Goal: Information Seeking & Learning: Learn about a topic

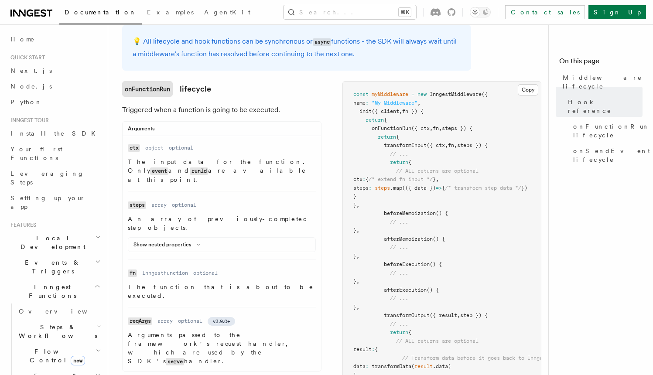
scroll to position [62, 0]
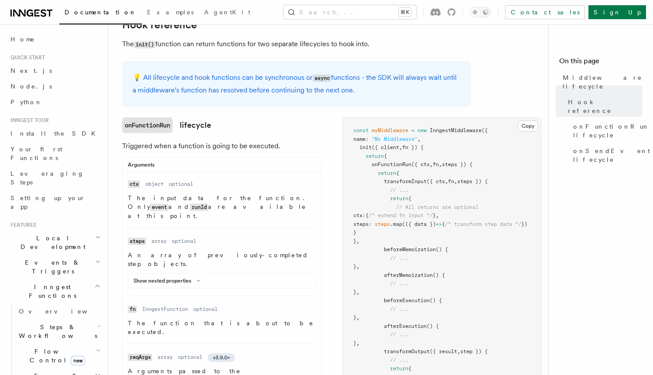
click at [201, 213] on li "Name ctx Type object Required optional Description The input data for the funct…" at bounding box center [222, 203] width 188 height 50
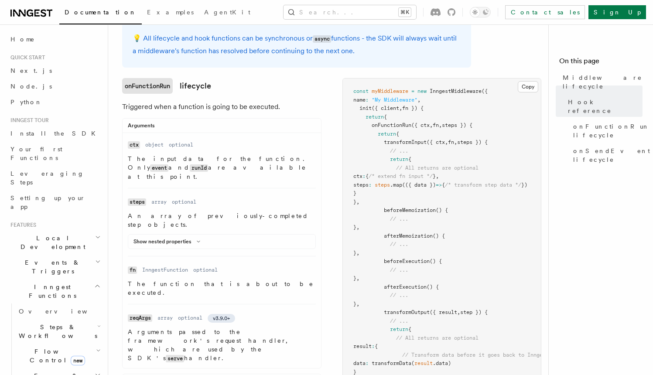
scroll to position [116, 0]
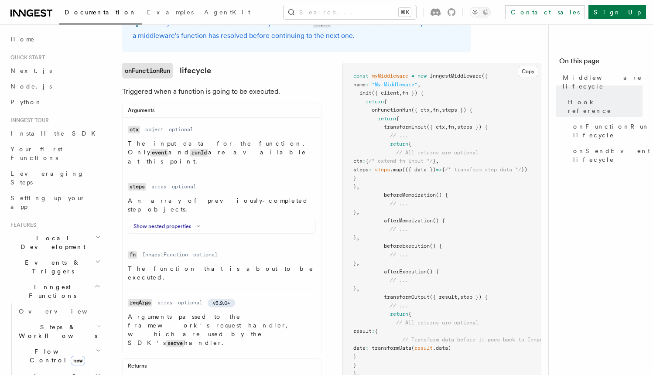
click at [202, 224] on icon at bounding box center [198, 226] width 10 height 5
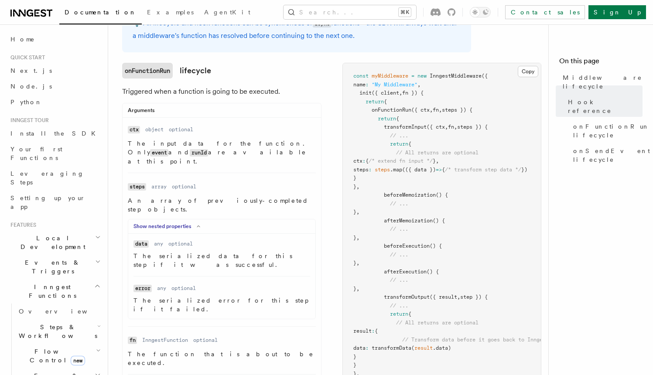
click at [195, 224] on icon at bounding box center [198, 226] width 10 height 5
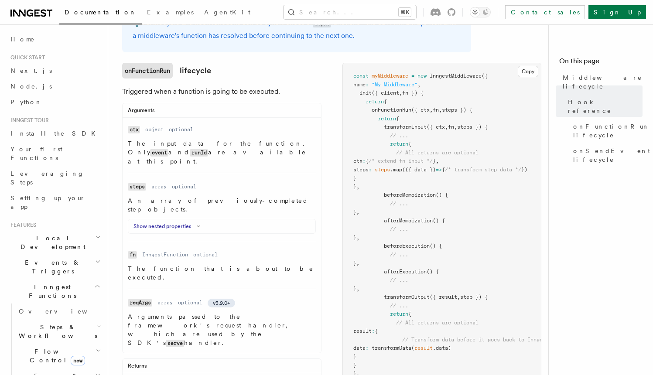
click at [195, 224] on icon at bounding box center [198, 226] width 10 height 5
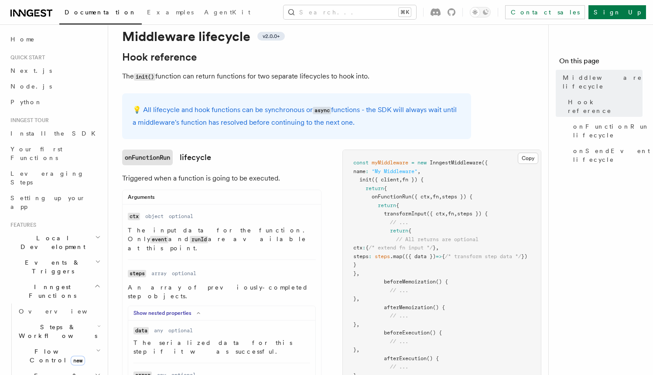
scroll to position [17, 0]
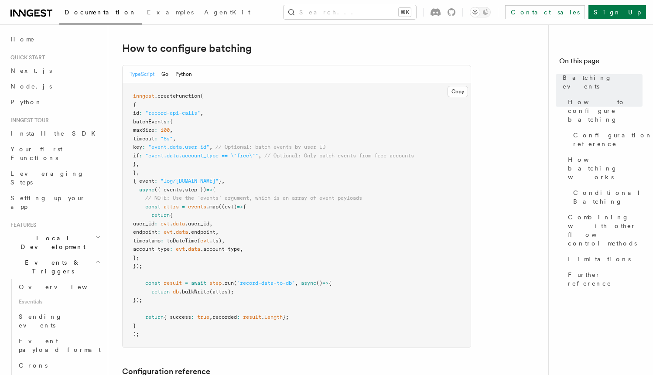
scroll to position [157, 0]
click at [232, 165] on pre "inngest .createFunction ( { id : "record-api-calls" , batchEvents : { maxSize :…" at bounding box center [297, 214] width 348 height 264
click at [231, 168] on pre "inngest .createFunction ( { id : "record-api-calls" , batchEvents : { maxSize :…" at bounding box center [297, 214] width 348 height 264
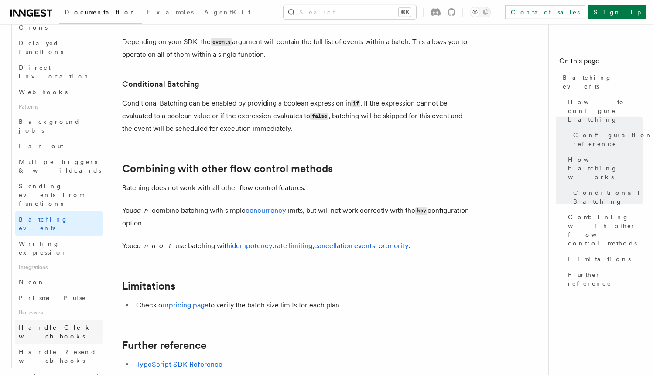
scroll to position [353, 0]
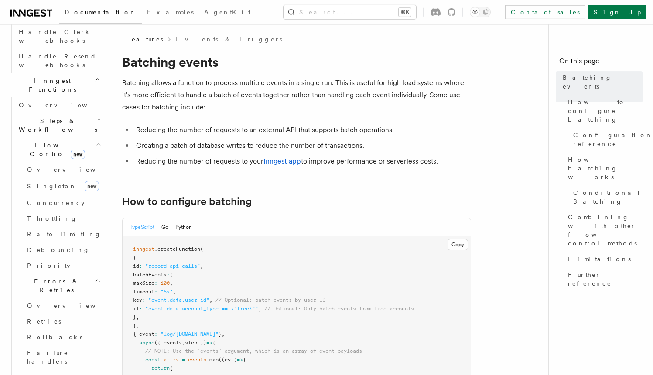
scroll to position [0, 0]
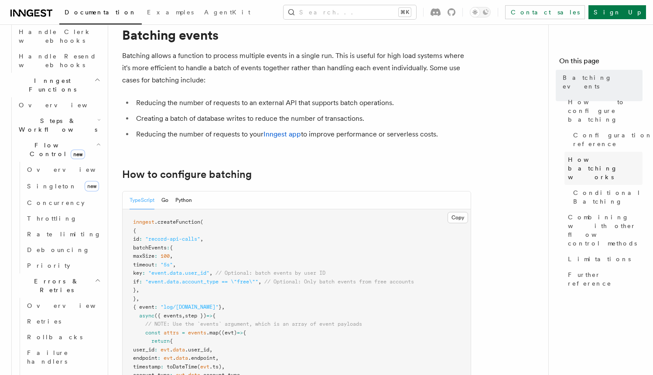
click at [581, 155] on span "How batching works" at bounding box center [605, 168] width 75 height 26
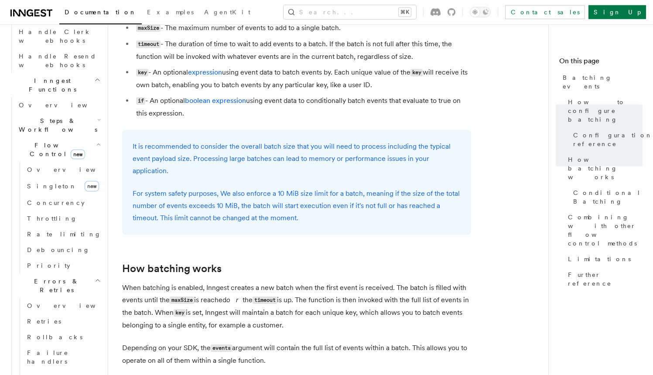
scroll to position [516, 0]
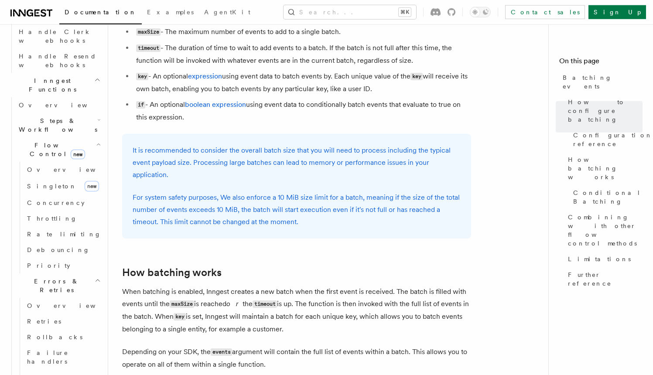
click at [129, 119] on ul "maxSize - The maximum number of events to add to a single batch. timeout - The …" at bounding box center [296, 75] width 349 height 98
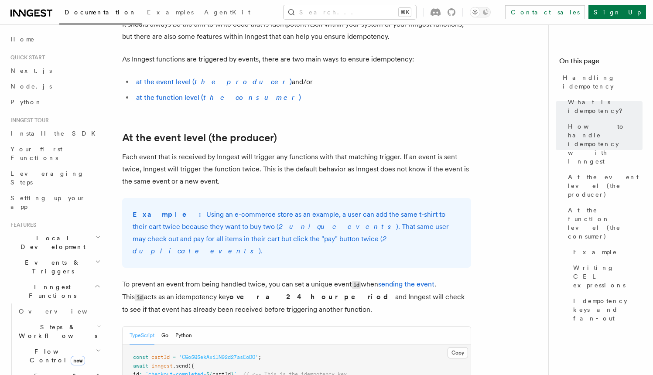
scroll to position [229, 0]
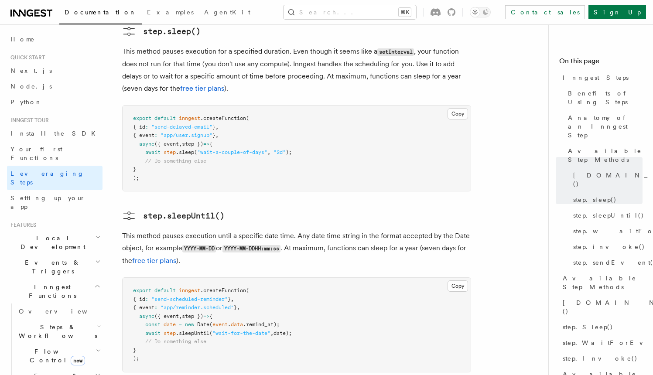
scroll to position [1049, 0]
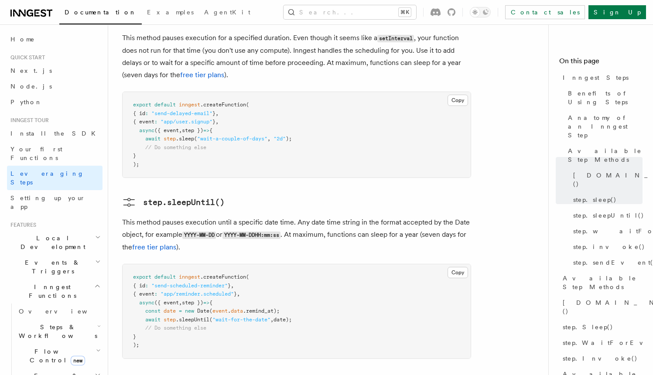
click at [252, 216] on p "This method pauses execution until a specific date time. Any date time string i…" at bounding box center [296, 234] width 349 height 37
click at [251, 216] on p "This method pauses execution until a specific date time. Any date time string i…" at bounding box center [296, 234] width 349 height 37
click at [252, 216] on p "This method pauses execution until a specific date time. Any date time string i…" at bounding box center [296, 234] width 349 height 37
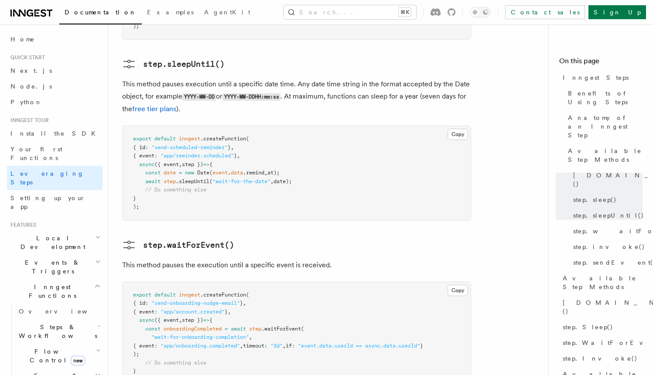
scroll to position [1188, 0]
click at [263, 237] on h3 "step.waitForEvent()" at bounding box center [296, 244] width 349 height 14
click at [264, 237] on h3 "step.waitForEvent()" at bounding box center [296, 244] width 349 height 14
click at [260, 237] on h3 "step.waitForEvent()" at bounding box center [296, 244] width 349 height 14
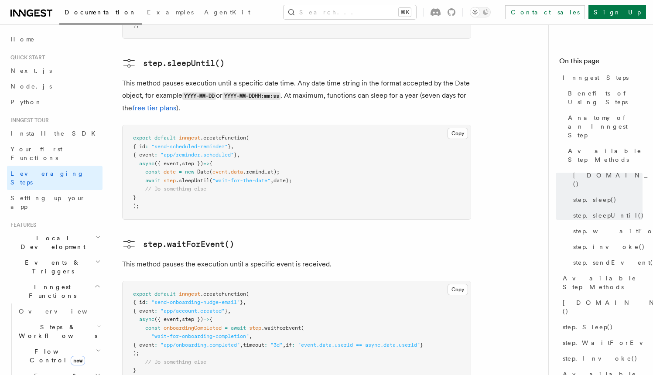
click at [263, 237] on h3 "step.waitForEvent()" at bounding box center [296, 244] width 349 height 14
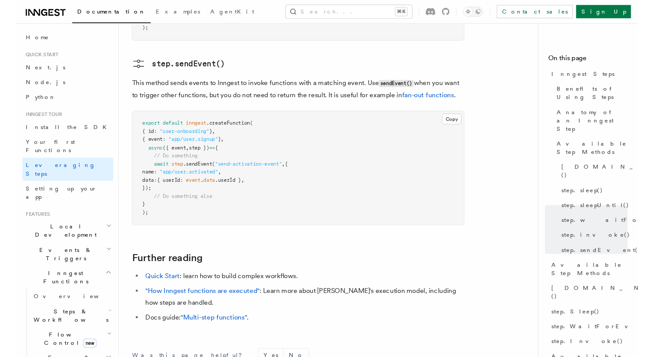
scroll to position [1853, 0]
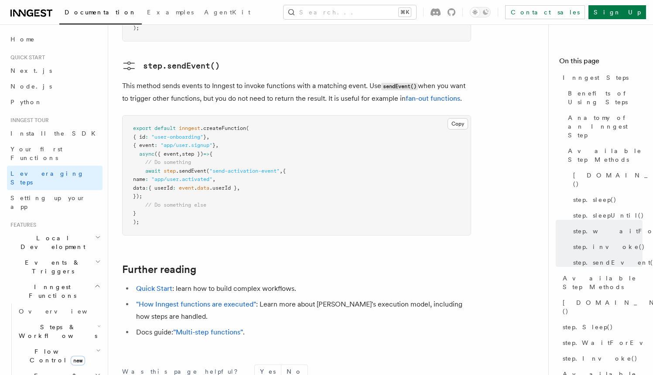
click at [397, 263] on h2 "Further reading" at bounding box center [296, 269] width 349 height 12
click at [360, 138] on pre "export default inngest .createFunction ( { id : "user-onboarding" } , { event :…" at bounding box center [297, 176] width 348 height 120
click at [356, 158] on pre "export default inngest .createFunction ( { id : "user-onboarding" } , { event :…" at bounding box center [297, 176] width 348 height 120
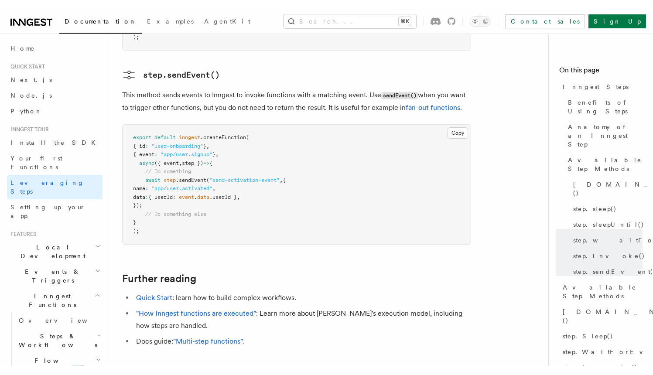
scroll to position [0, 0]
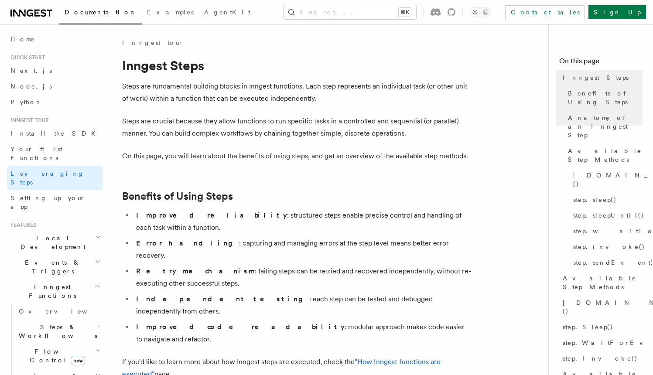
click at [217, 162] on p "On this page, you will learn about the benefits of using steps, and get an over…" at bounding box center [296, 156] width 349 height 12
click at [96, 239] on header "Search... Documentation Examples AgentKit Home Quick start Next.js Node.js Pyth…" at bounding box center [54, 199] width 108 height 351
click at [94, 283] on icon "button" at bounding box center [97, 286] width 7 height 7
click at [86, 279] on h2 "Inngest Functions" at bounding box center [55, 291] width 96 height 24
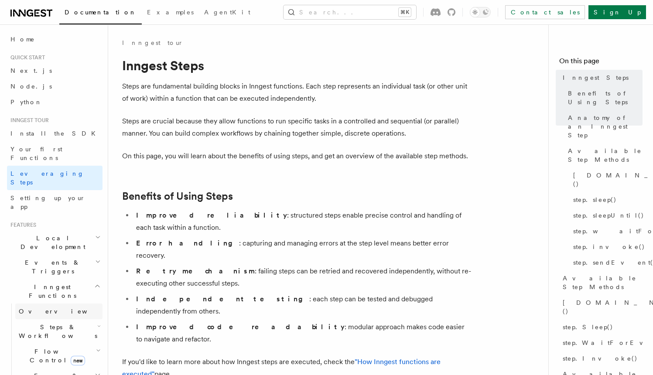
scroll to position [41, 0]
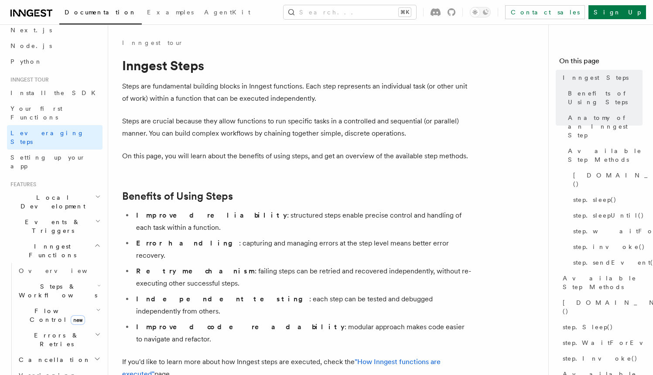
click at [96, 307] on icon "button" at bounding box center [98, 310] width 5 height 7
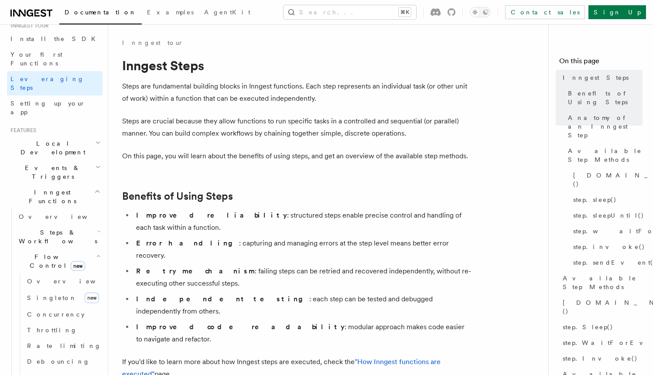
scroll to position [96, 0]
click at [96, 252] on icon "button" at bounding box center [98, 255] width 5 height 7
click at [77, 208] on link "Overview" at bounding box center [58, 216] width 87 height 16
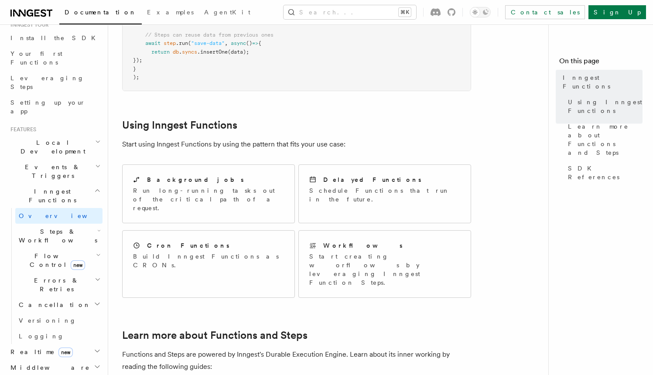
scroll to position [359, 0]
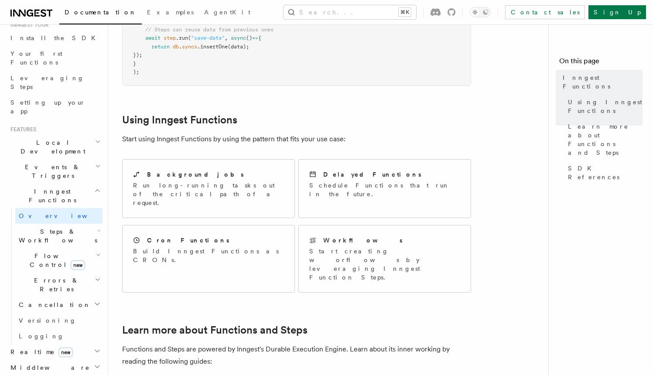
click at [296, 177] on div "Background jobs Run long-running tasks out of the critical path of a request. D…" at bounding box center [296, 226] width 349 height 140
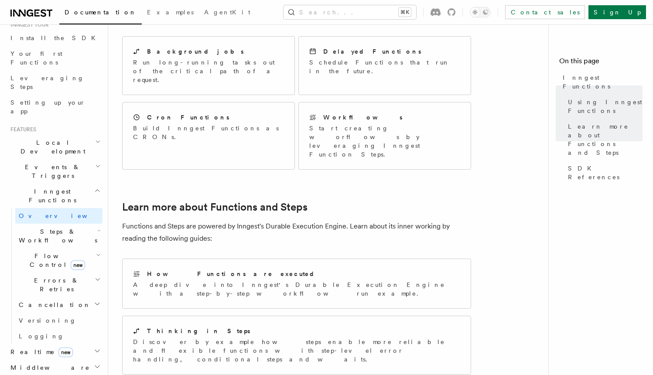
scroll to position [483, 0]
click at [296, 219] on p "Functions and Steps are powered by Inngest's Durable Execution Engine. Learn ab…" at bounding box center [296, 231] width 349 height 24
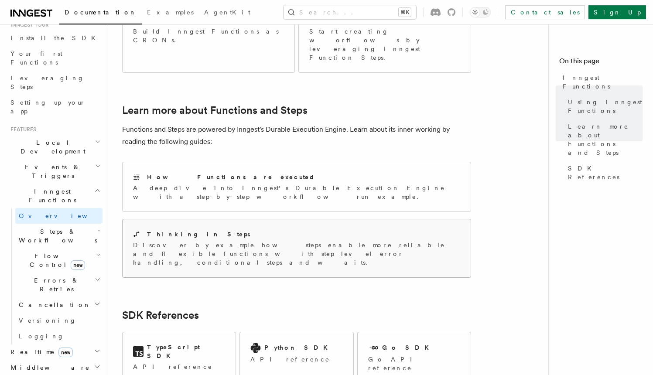
scroll to position [589, 0]
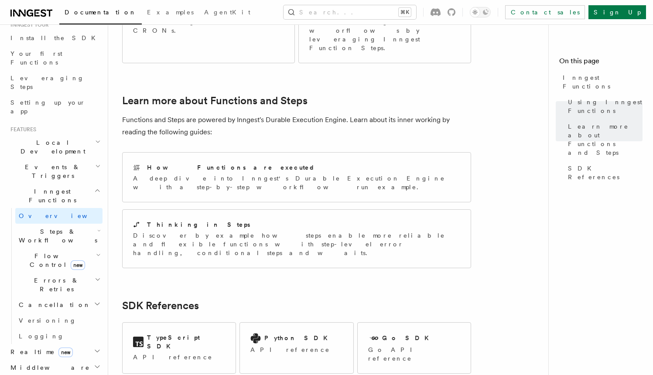
click at [41, 227] on span "Steps & Workflows" at bounding box center [56, 235] width 82 height 17
click at [49, 268] on span "Function steps" at bounding box center [60, 271] width 67 height 7
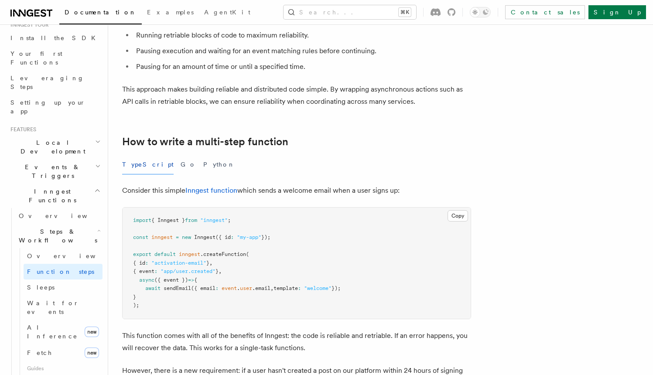
scroll to position [239, 0]
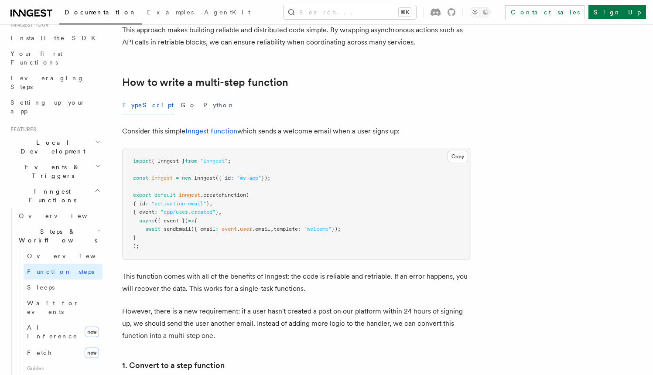
click at [44, 227] on span "Steps & Workflows" at bounding box center [56, 235] width 82 height 17
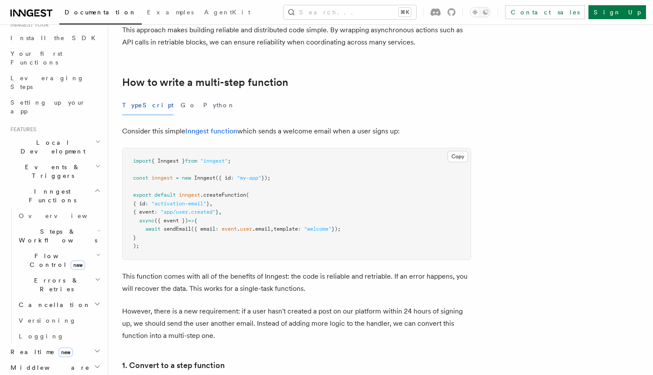
click at [54, 227] on span "Steps & Workflows" at bounding box center [56, 235] width 82 height 17
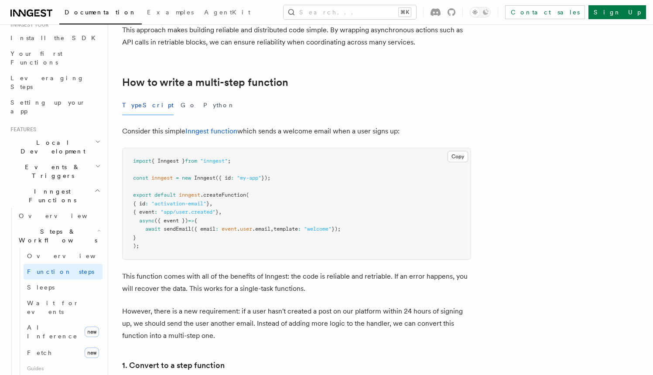
click at [54, 227] on span "Steps & Workflows" at bounding box center [56, 235] width 82 height 17
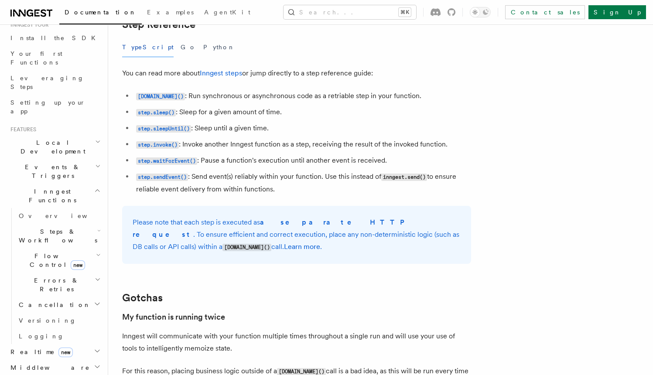
scroll to position [1473, 0]
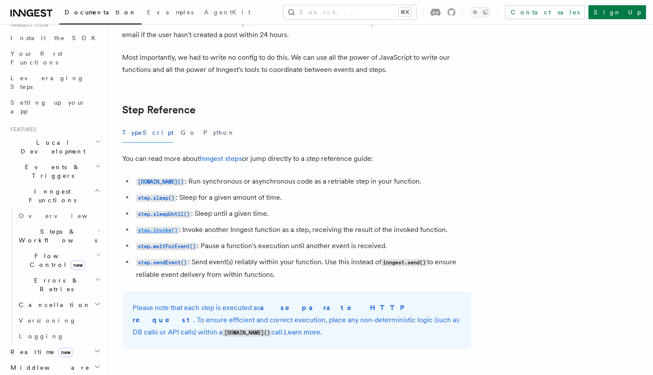
click at [165, 233] on code "step.invoke()" at bounding box center [157, 230] width 43 height 7
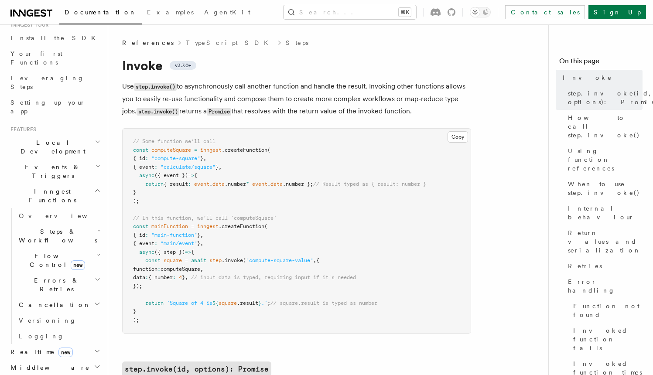
click at [298, 71] on h1 "Invoke v3.7.0+" at bounding box center [296, 66] width 349 height 16
click at [264, 63] on h1 "Invoke v3.7.0+" at bounding box center [296, 66] width 349 height 16
click at [226, 65] on h1 "Invoke v3.7.0+" at bounding box center [296, 66] width 349 height 16
click at [229, 64] on h1 "Invoke v3.7.0+" at bounding box center [296, 66] width 349 height 16
click at [285, 209] on pre "// Some function we'll call const computeSquare = inngest .createFunction ( { i…" at bounding box center [297, 231] width 348 height 205
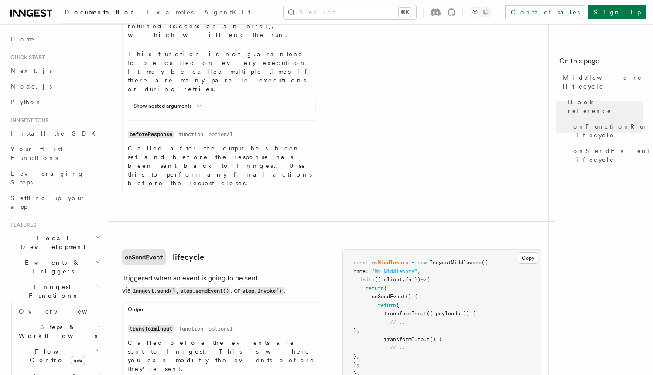
scroll to position [72, 0]
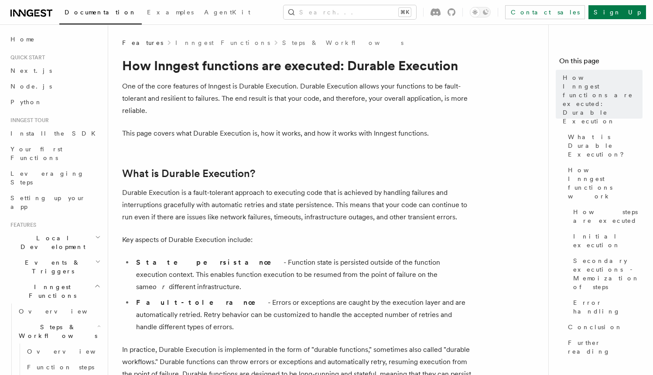
click at [48, 56] on h2 "Quick start" at bounding box center [55, 57] width 96 height 7
click at [34, 72] on link "Next.js" at bounding box center [55, 71] width 96 height 16
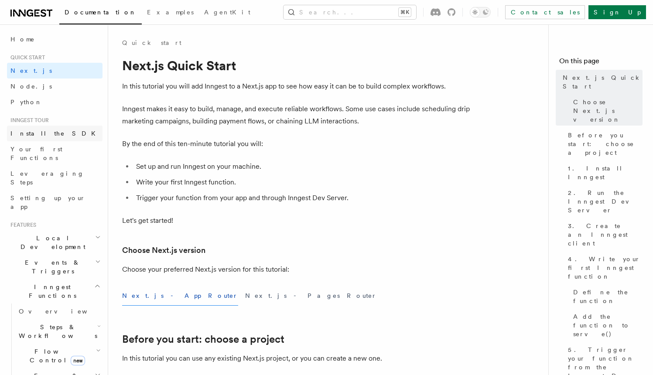
click at [26, 137] on span "Install the SDK" at bounding box center [55, 133] width 90 height 9
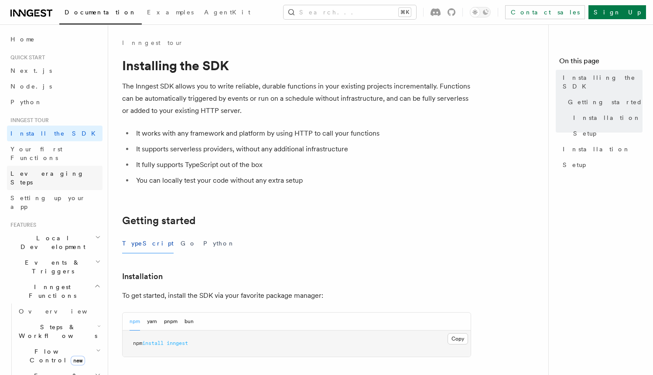
click at [38, 171] on link "Leveraging Steps" at bounding box center [55, 178] width 96 height 24
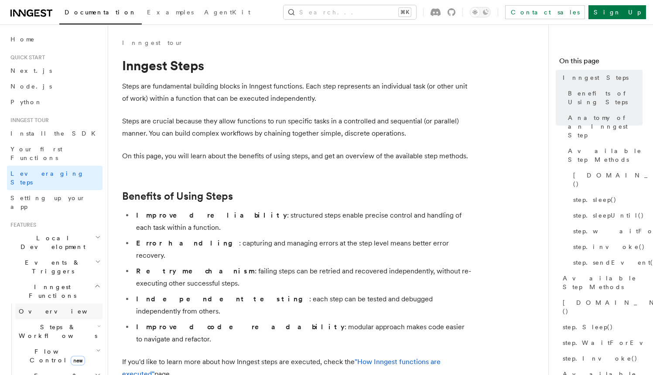
click at [30, 304] on link "Overview" at bounding box center [58, 312] width 87 height 16
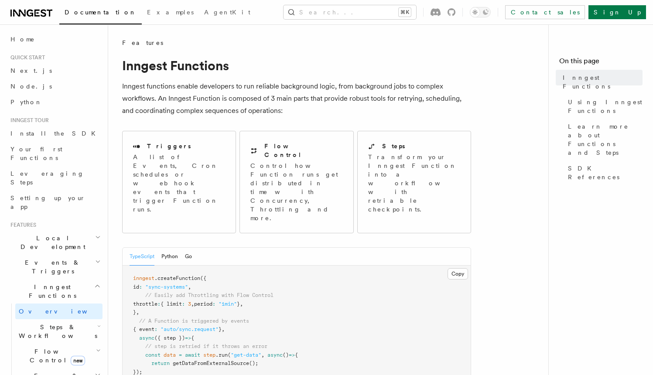
click at [46, 120] on span "Inngest tour" at bounding box center [28, 120] width 42 height 7
click at [40, 138] on span "Install the SDK" at bounding box center [55, 133] width 90 height 9
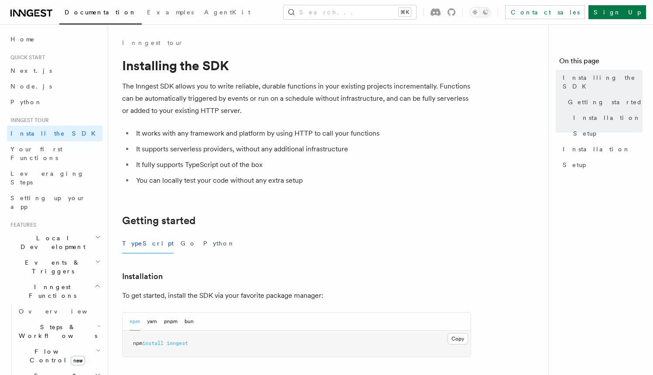
click at [274, 35] on main "Inngest tour Installing the SDK The Inngest SDK allows you to write reliable, d…" at bounding box center [338, 374] width 433 height 701
